Goal: Communication & Community: Answer question/provide support

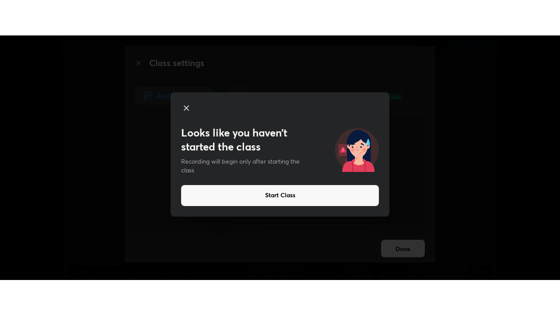
scroll to position [245, 560]
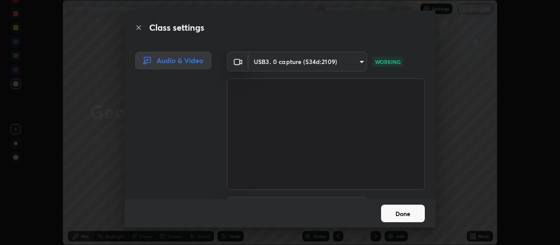
click at [403, 212] on button "Done" at bounding box center [403, 213] width 44 height 18
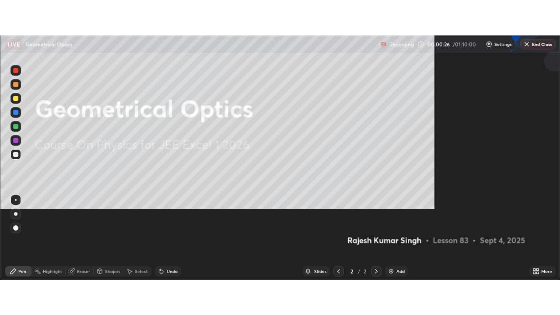
scroll to position [315, 560]
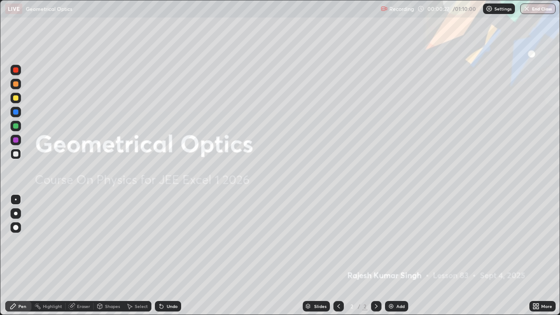
click at [399, 244] on div "Add" at bounding box center [401, 306] width 8 height 4
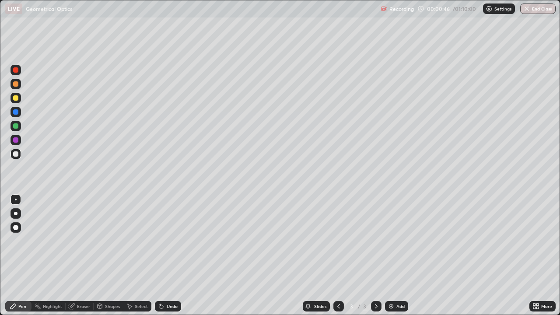
click at [16, 98] on div at bounding box center [15, 97] width 5 height 5
click at [16, 155] on div at bounding box center [15, 153] width 5 height 5
click at [393, 244] on img at bounding box center [391, 306] width 7 height 7
click at [338, 244] on icon at bounding box center [338, 306] width 7 height 7
click at [376, 244] on icon at bounding box center [376, 306] width 3 height 4
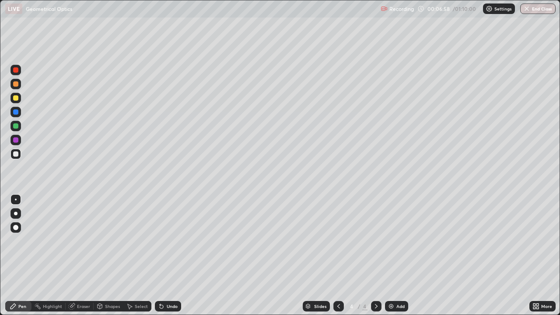
click at [16, 98] on div at bounding box center [15, 97] width 5 height 5
click at [16, 155] on div at bounding box center [15, 153] width 5 height 5
click at [80, 244] on div "Eraser" at bounding box center [83, 306] width 13 height 4
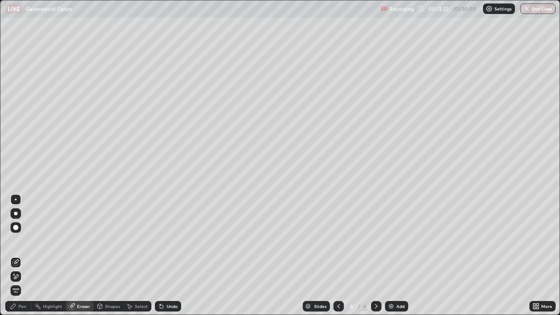
click at [16, 244] on icon at bounding box center [15, 276] width 7 height 7
click at [24, 244] on div "Pen" at bounding box center [22, 306] width 8 height 4
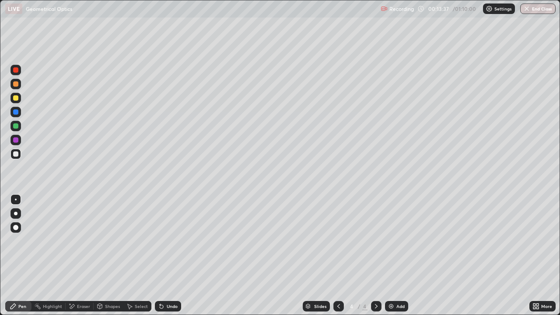
click at [169, 244] on div "Undo" at bounding box center [172, 306] width 11 height 4
click at [171, 244] on div "Undo" at bounding box center [172, 306] width 11 height 4
click at [171, 244] on div "Undo" at bounding box center [168, 306] width 26 height 11
click at [82, 244] on div "Eraser" at bounding box center [83, 306] width 13 height 4
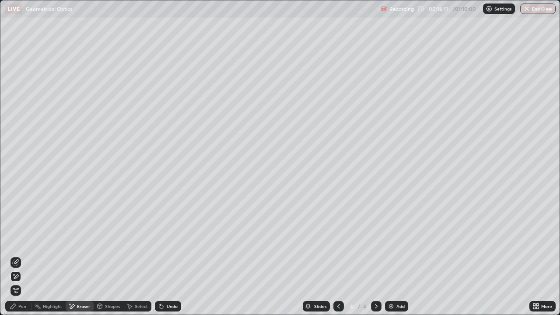
click at [25, 244] on div "Pen" at bounding box center [18, 306] width 26 height 11
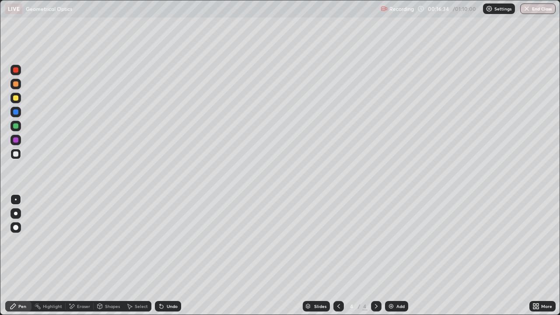
click at [79, 244] on div "Eraser" at bounding box center [83, 306] width 13 height 4
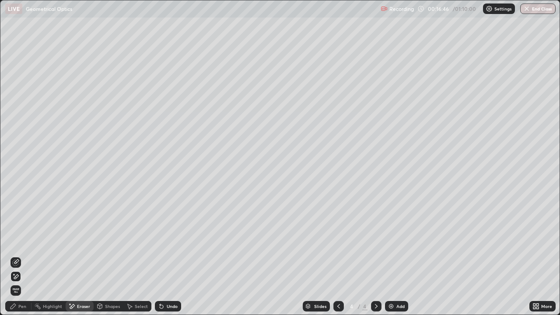
click at [25, 244] on div "Pen" at bounding box center [22, 306] width 8 height 4
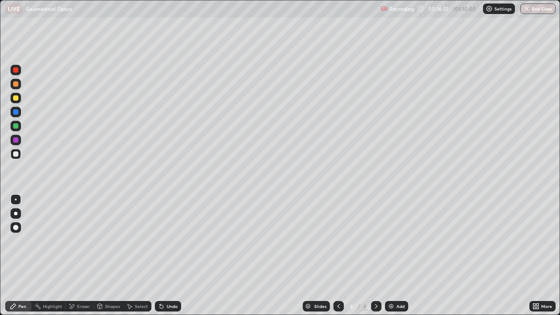
click at [15, 98] on div at bounding box center [15, 97] width 5 height 5
click at [13, 154] on div at bounding box center [16, 154] width 11 height 11
click at [338, 244] on icon at bounding box center [338, 306] width 7 height 7
click at [376, 244] on icon at bounding box center [376, 306] width 7 height 7
click at [81, 244] on div "Eraser" at bounding box center [83, 306] width 13 height 4
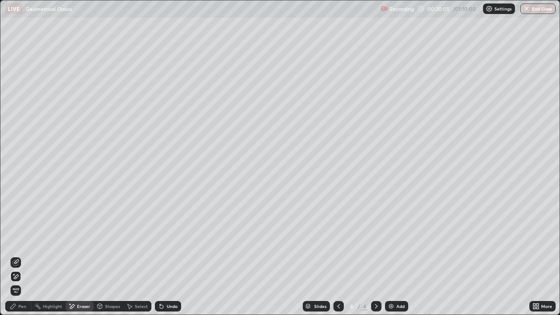
click at [22, 244] on div "Pen" at bounding box center [22, 306] width 8 height 4
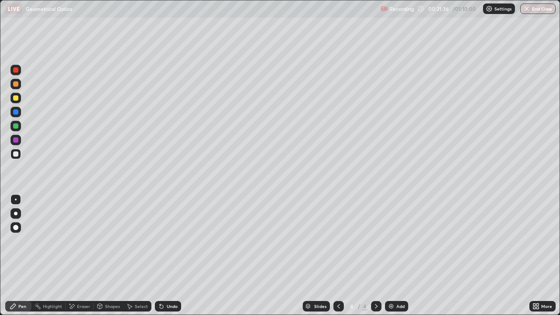
click at [338, 244] on icon at bounding box center [338, 306] width 7 height 7
click at [399, 244] on div "Add" at bounding box center [401, 306] width 8 height 4
click at [392, 244] on img at bounding box center [391, 306] width 7 height 7
click at [15, 124] on div at bounding box center [15, 125] width 5 height 5
click at [16, 154] on div at bounding box center [15, 153] width 5 height 5
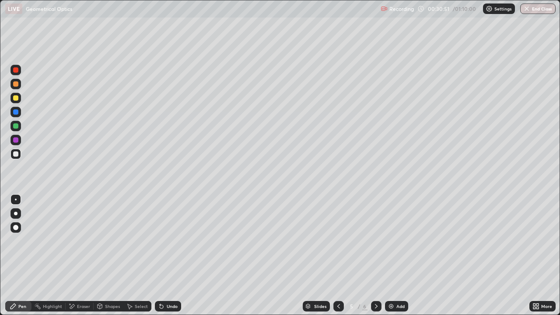
click at [17, 100] on div at bounding box center [15, 97] width 5 height 5
click at [15, 98] on div at bounding box center [15, 97] width 5 height 5
click at [16, 126] on div at bounding box center [15, 125] width 5 height 5
click at [85, 244] on div "Eraser" at bounding box center [83, 306] width 13 height 4
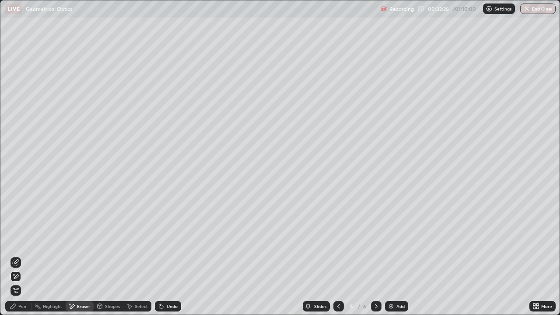
click at [27, 244] on div "Pen" at bounding box center [18, 306] width 26 height 11
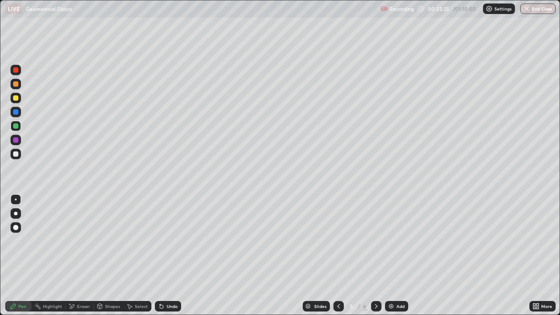
click at [17, 98] on div at bounding box center [15, 97] width 5 height 5
click at [15, 70] on div at bounding box center [15, 69] width 5 height 5
click at [376, 244] on icon at bounding box center [376, 306] width 7 height 7
click at [376, 244] on div at bounding box center [376, 307] width 11 height 18
click at [376, 244] on icon at bounding box center [376, 306] width 7 height 7
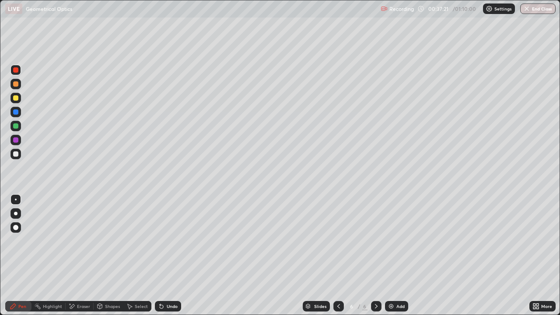
click at [388, 244] on img at bounding box center [391, 306] width 7 height 7
click at [338, 244] on icon at bounding box center [338, 306] width 7 height 7
click at [372, 244] on div at bounding box center [376, 306] width 11 height 11
click at [375, 244] on icon at bounding box center [376, 306] width 7 height 7
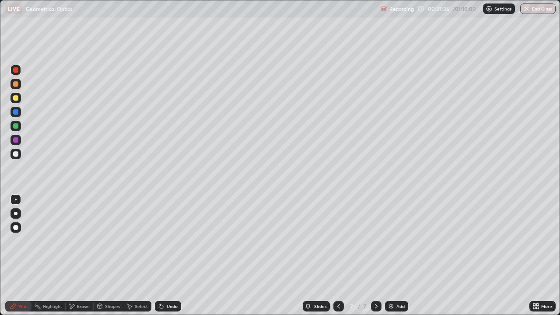
click at [376, 244] on icon at bounding box center [376, 306] width 7 height 7
click at [53, 244] on div "Highlight" at bounding box center [52, 306] width 19 height 4
click at [79, 244] on div "Eraser" at bounding box center [80, 306] width 28 height 11
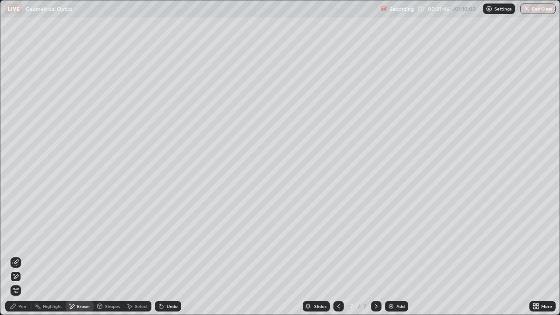
click at [532, 9] on button "End Class" at bounding box center [537, 9] width 35 height 11
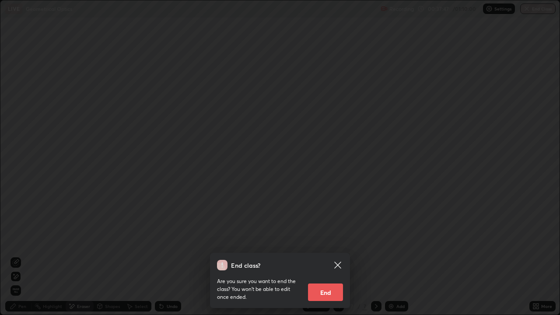
click at [331, 244] on button "End" at bounding box center [325, 293] width 35 height 18
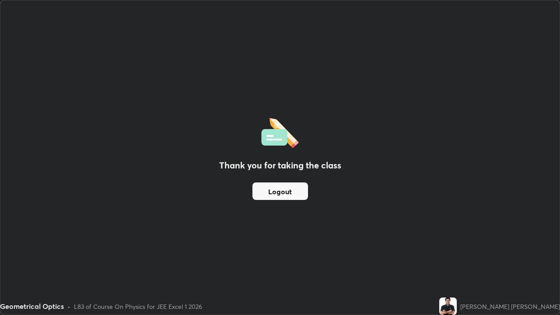
click at [283, 195] on button "Logout" at bounding box center [281, 192] width 56 height 18
